Goal: Navigation & Orientation: Find specific page/section

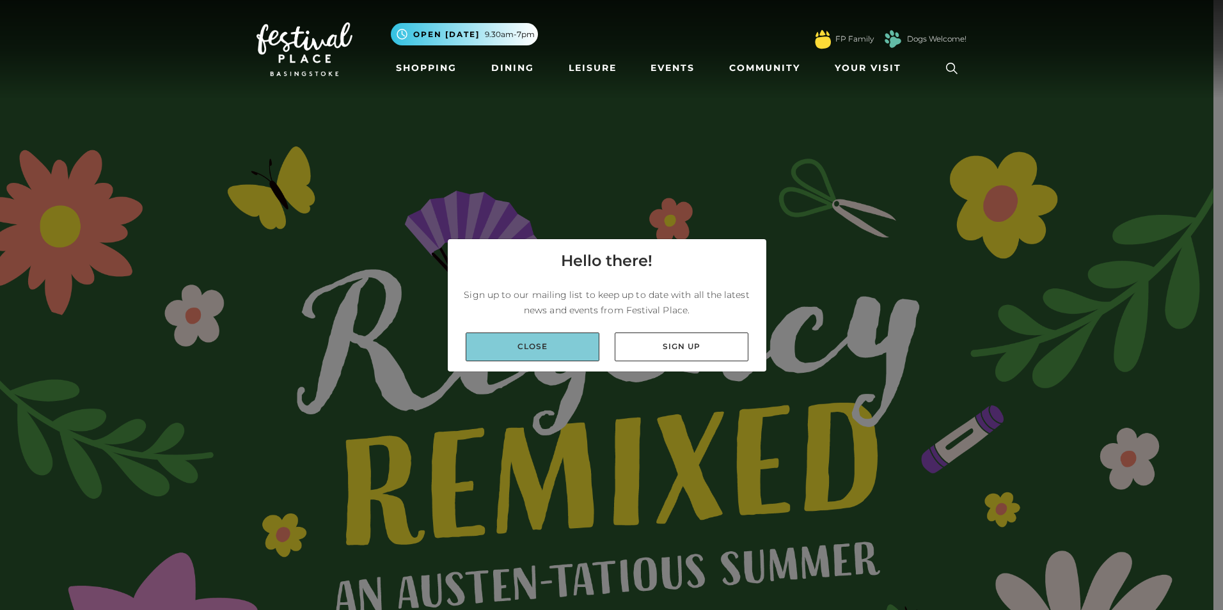
click at [551, 347] on link "Close" at bounding box center [533, 347] width 134 height 29
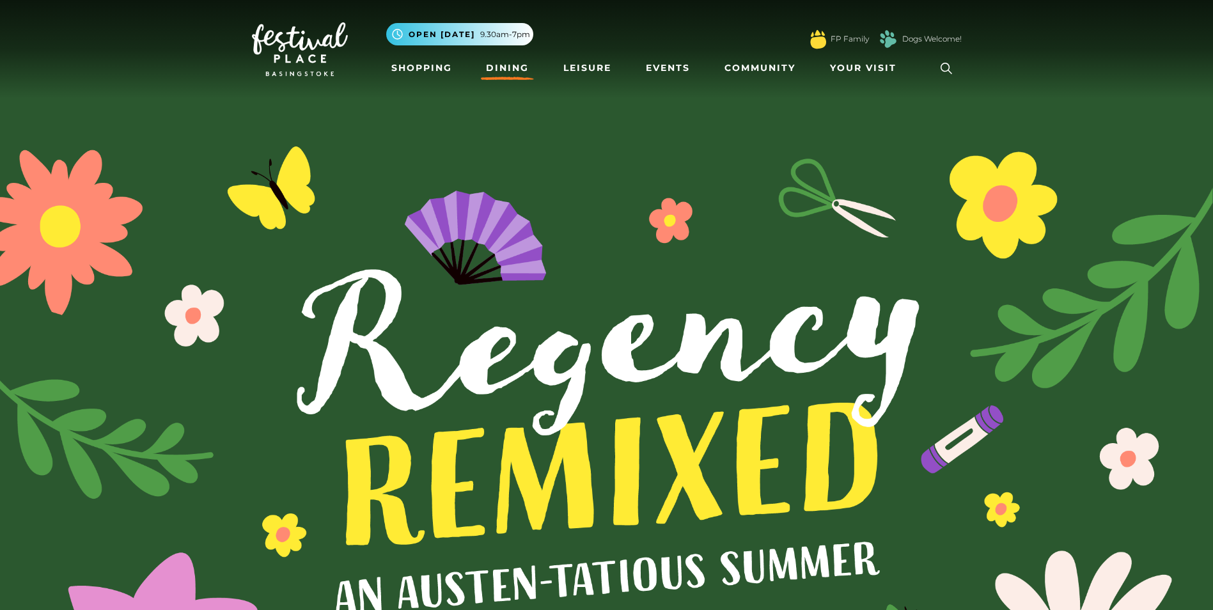
click at [512, 65] on link "Dining" at bounding box center [507, 68] width 53 height 24
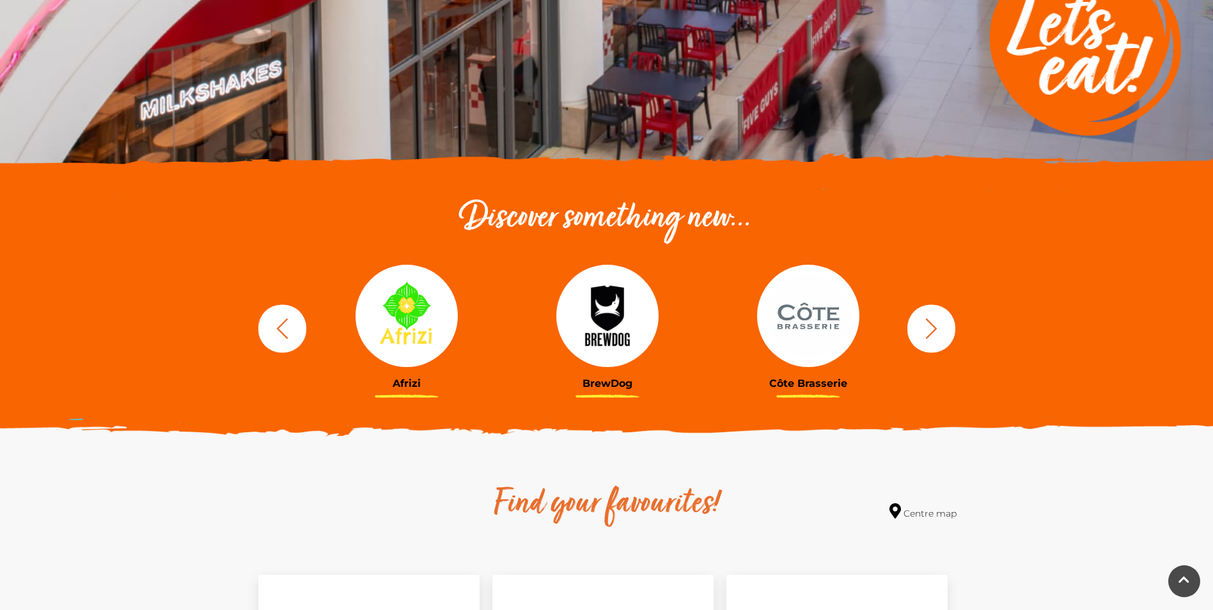
scroll to position [309, 0]
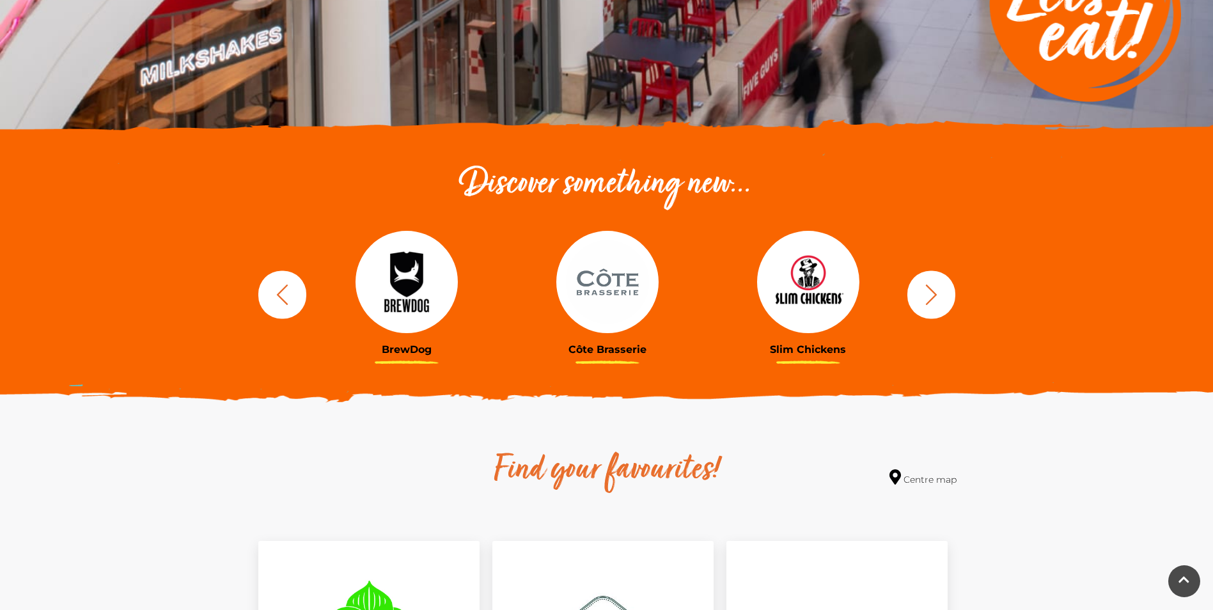
click at [933, 297] on icon "button" at bounding box center [931, 294] width 12 height 20
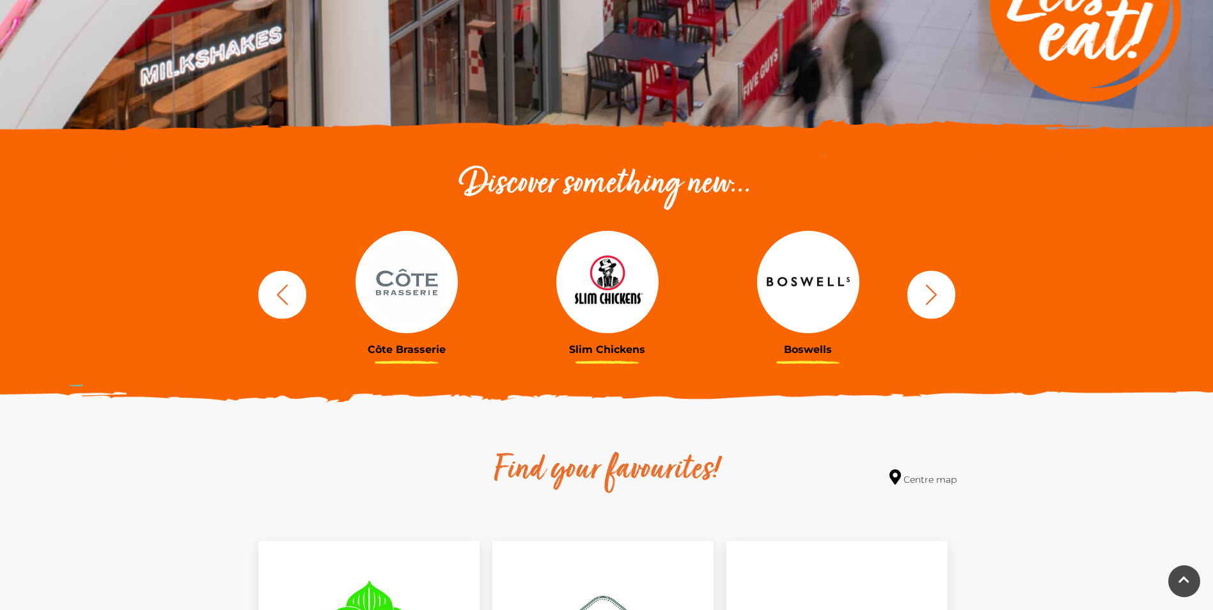
click at [933, 297] on icon "button" at bounding box center [931, 294] width 12 height 20
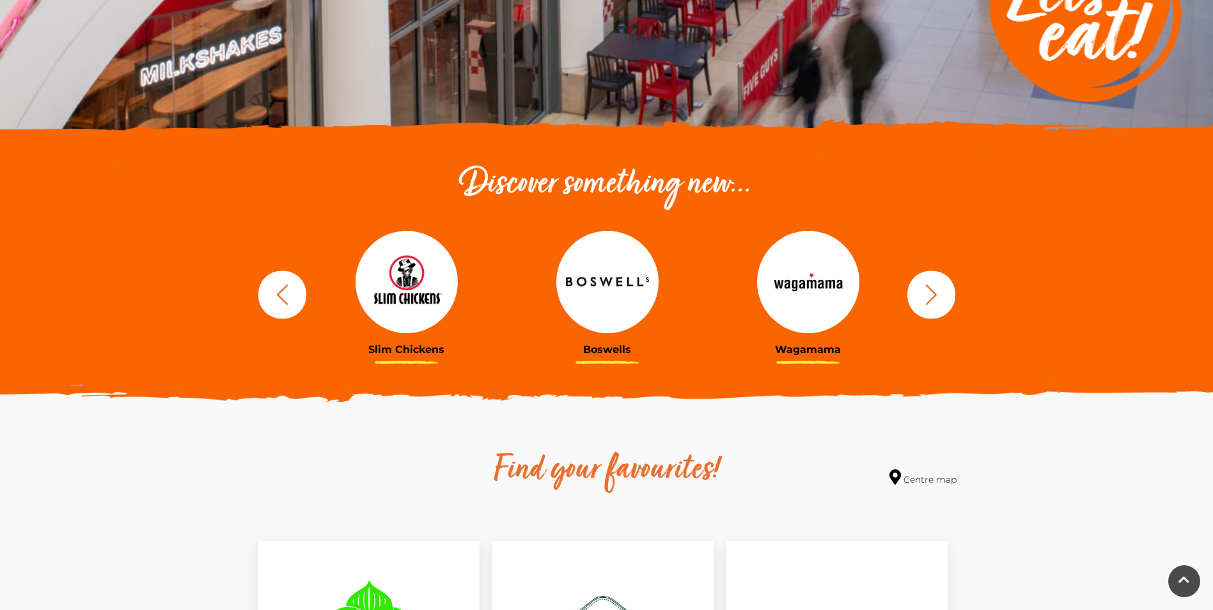
click at [933, 297] on icon "button" at bounding box center [931, 294] width 12 height 20
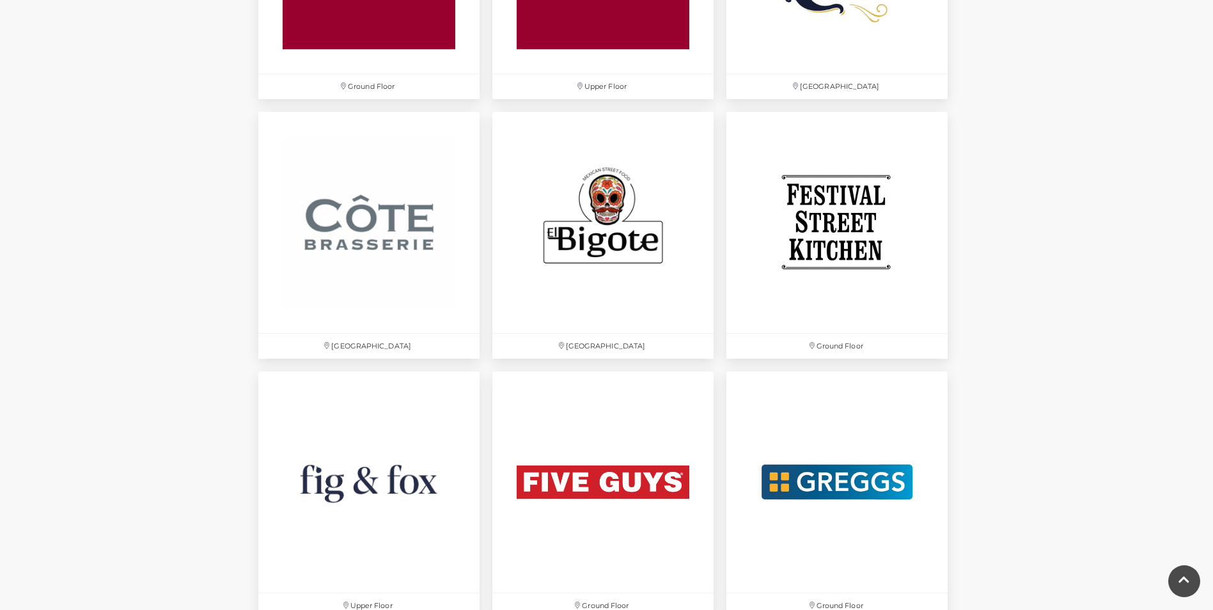
scroll to position [0, 0]
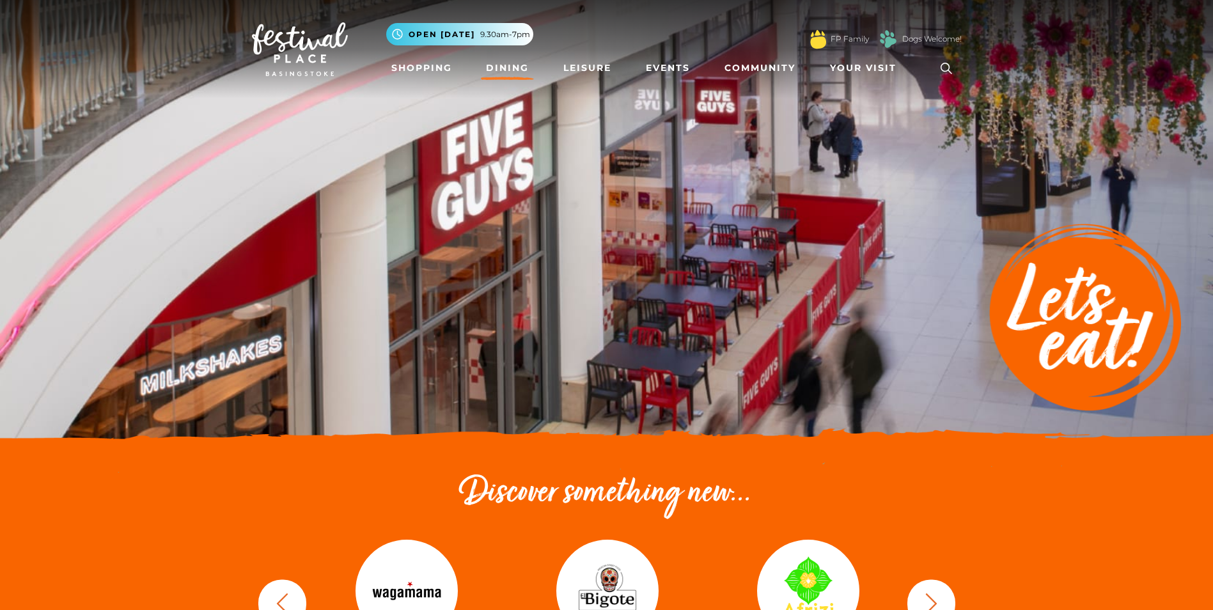
click at [241, 103] on img at bounding box center [606, 224] width 1213 height 448
